Goal: Task Accomplishment & Management: Manage account settings

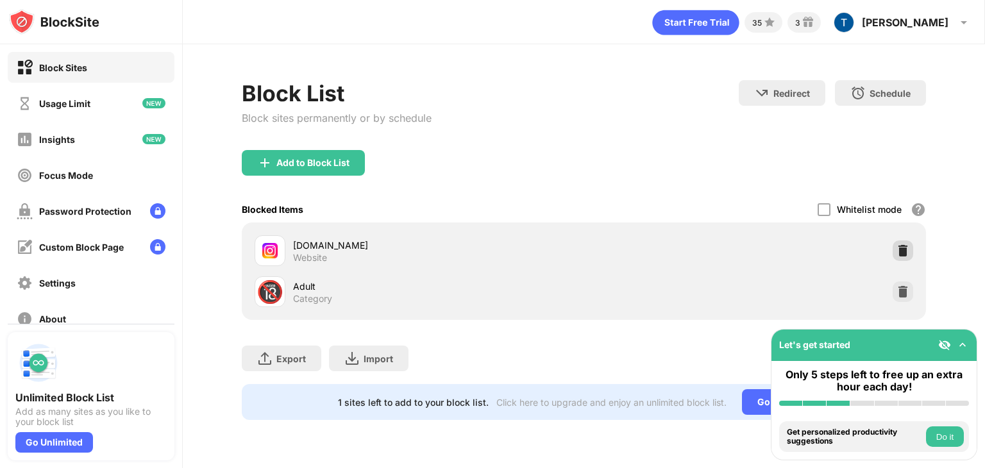
drag, startPoint x: 894, startPoint y: 248, endPoint x: 269, endPoint y: 111, distance: 639.7
click at [269, 111] on div "Block List Block sites permanently or by schedule" at bounding box center [337, 115] width 190 height 70
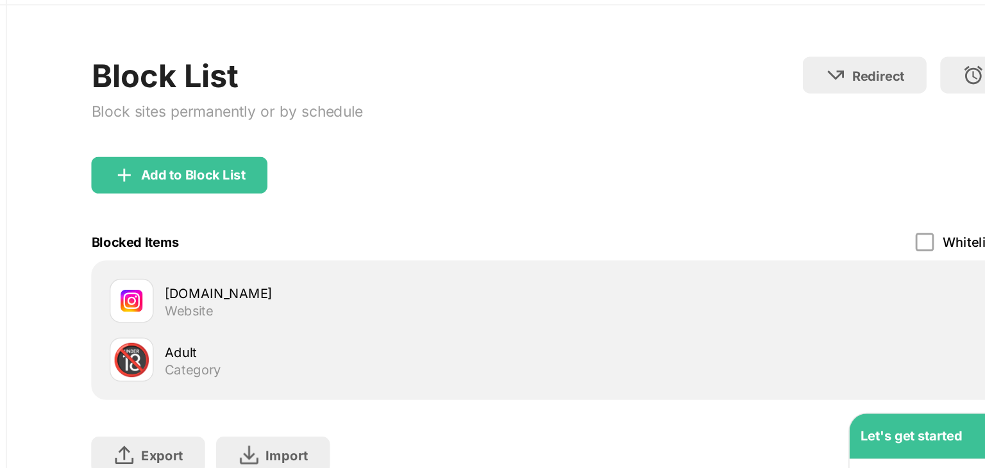
click at [636, 155] on div "Add to Block List" at bounding box center [584, 173] width 684 height 46
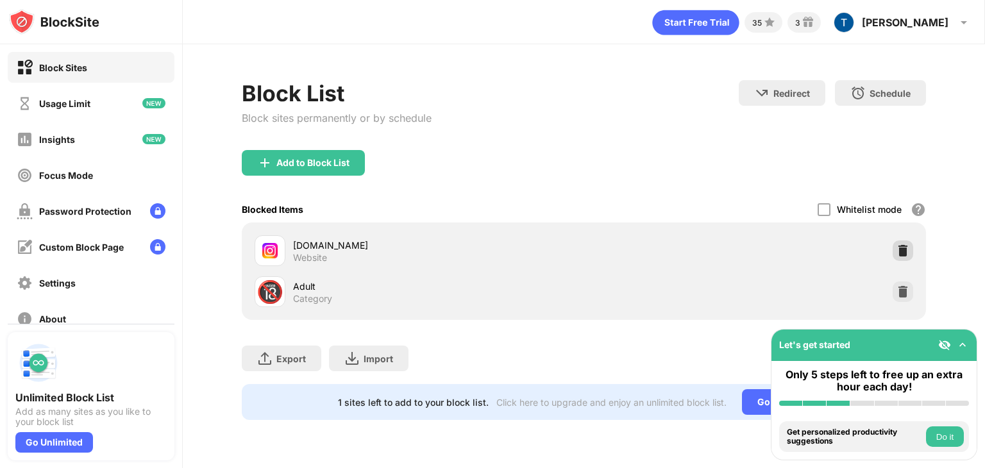
click at [910, 254] on div at bounding box center [903, 251] width 21 height 21
